Goal: Find contact information: Find contact information

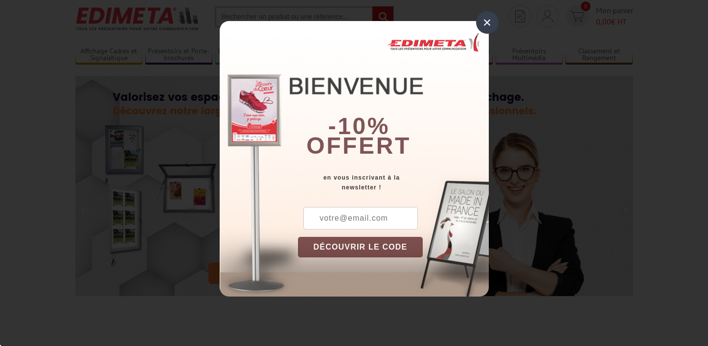
scroll to position [77, 0]
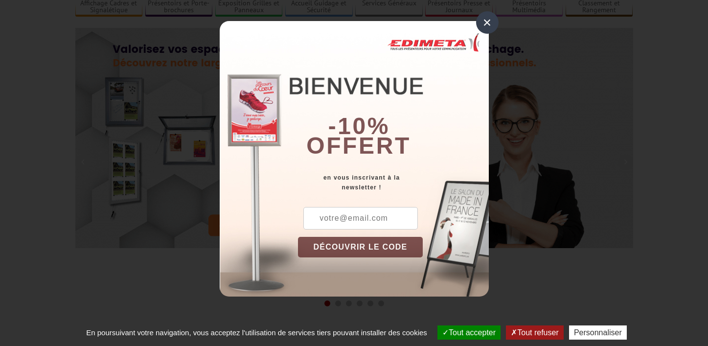
click at [484, 8] on div "× -10% offert en vous inscrivant à la newsletter ! DÉCOUVRIR LE CODE Copier le …" at bounding box center [354, 155] width 708 height 311
click at [484, 35] on div "-10% offert" at bounding box center [393, 97] width 191 height 132
click at [487, 20] on div "×" at bounding box center [487, 22] width 23 height 23
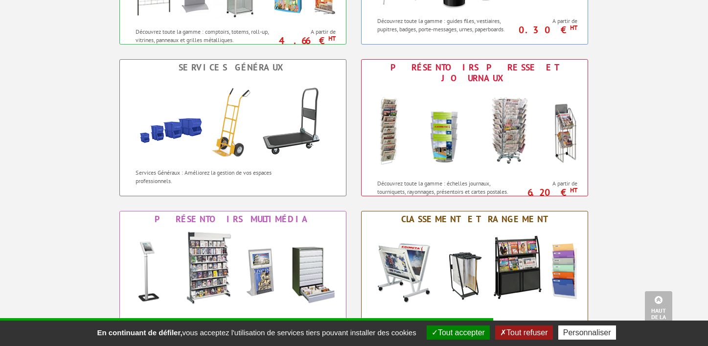
scroll to position [736, 0]
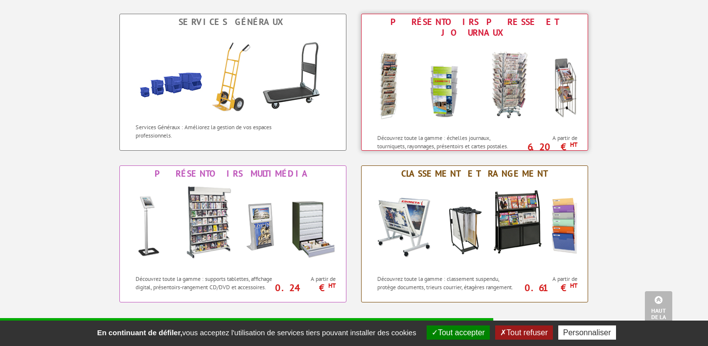
click at [459, 81] on img at bounding box center [474, 85] width 215 height 88
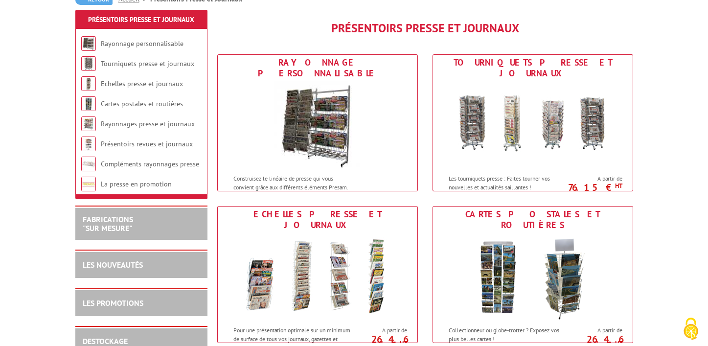
scroll to position [96, 0]
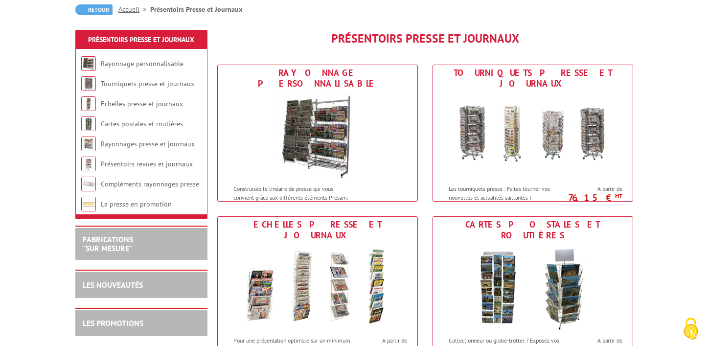
drag, startPoint x: 663, startPoint y: 111, endPoint x: 680, endPoint y: 118, distance: 18.2
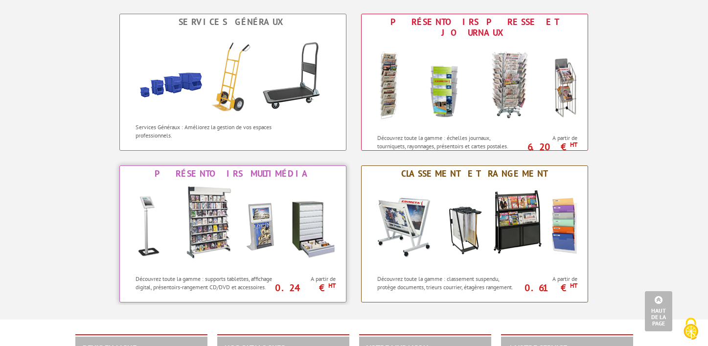
click at [298, 220] on img at bounding box center [232, 226] width 215 height 88
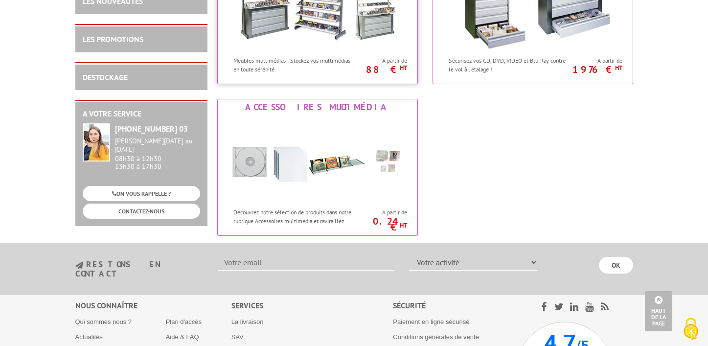
scroll to position [367, 0]
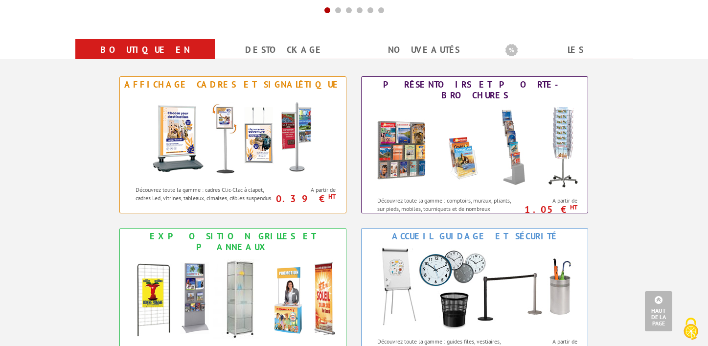
scroll to position [366, 0]
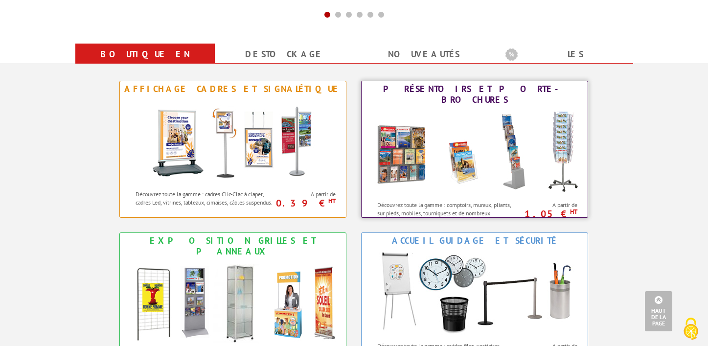
click at [449, 134] on img at bounding box center [474, 152] width 215 height 88
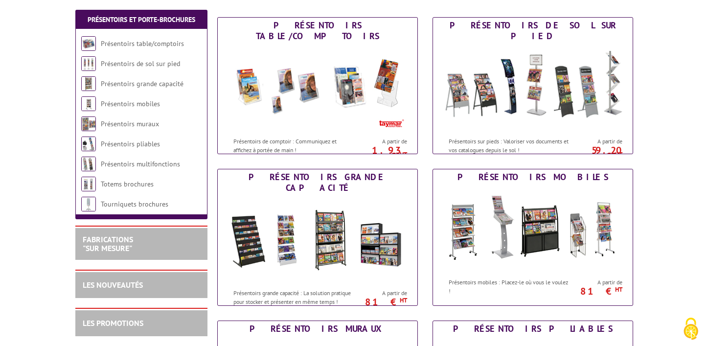
scroll to position [136, 0]
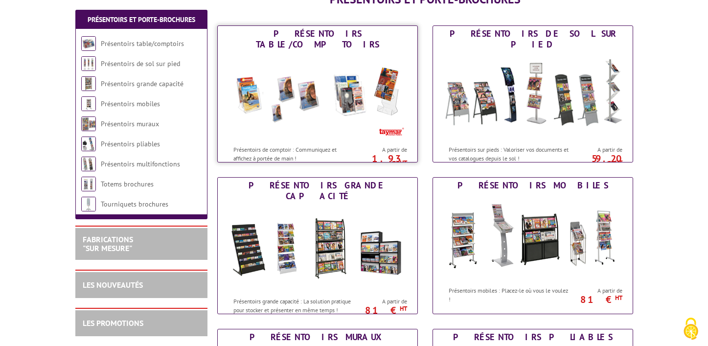
click at [308, 72] on img at bounding box center [317, 96] width 181 height 88
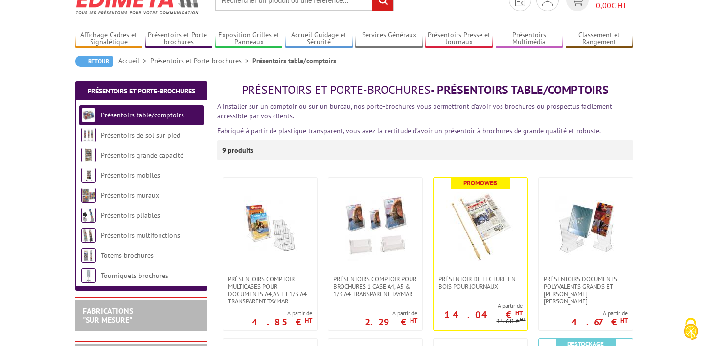
scroll to position [91, 0]
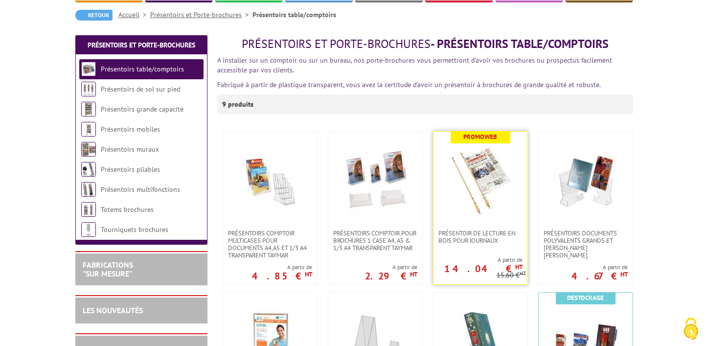
click at [476, 176] on img at bounding box center [480, 180] width 69 height 69
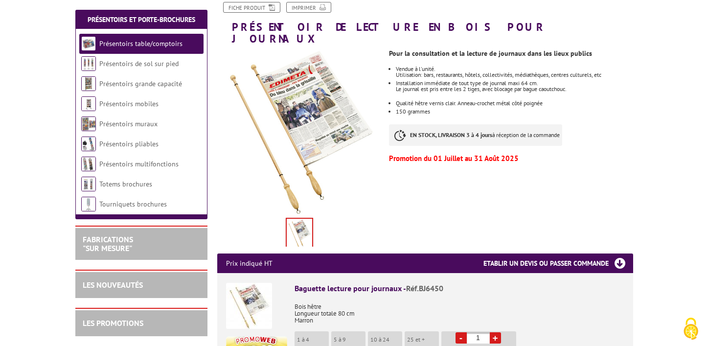
scroll to position [148, 0]
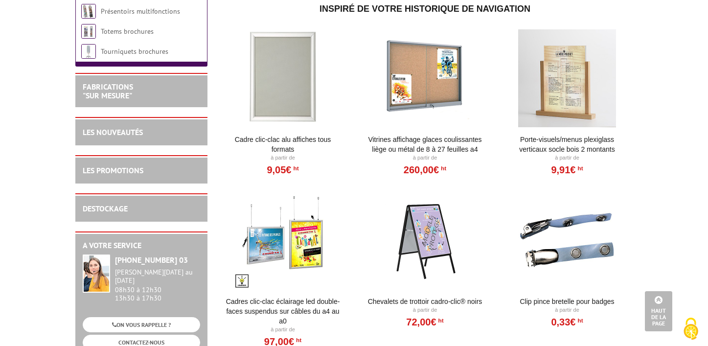
scroll to position [744, 0]
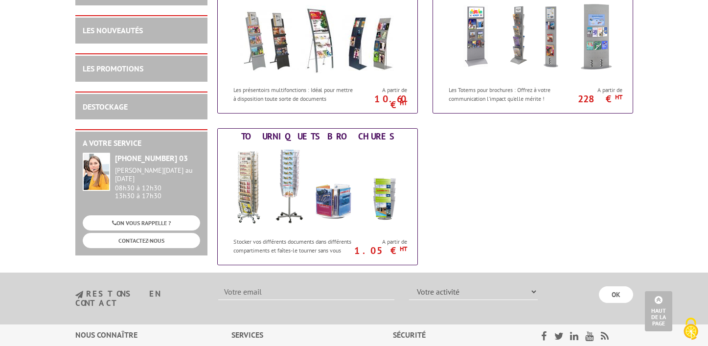
scroll to position [748, 0]
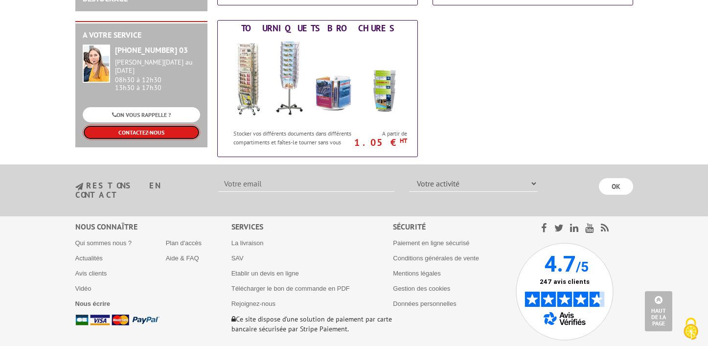
click at [148, 131] on link "CONTACTEZ-NOUS" at bounding box center [141, 132] width 117 height 15
